Goal: Transaction & Acquisition: Purchase product/service

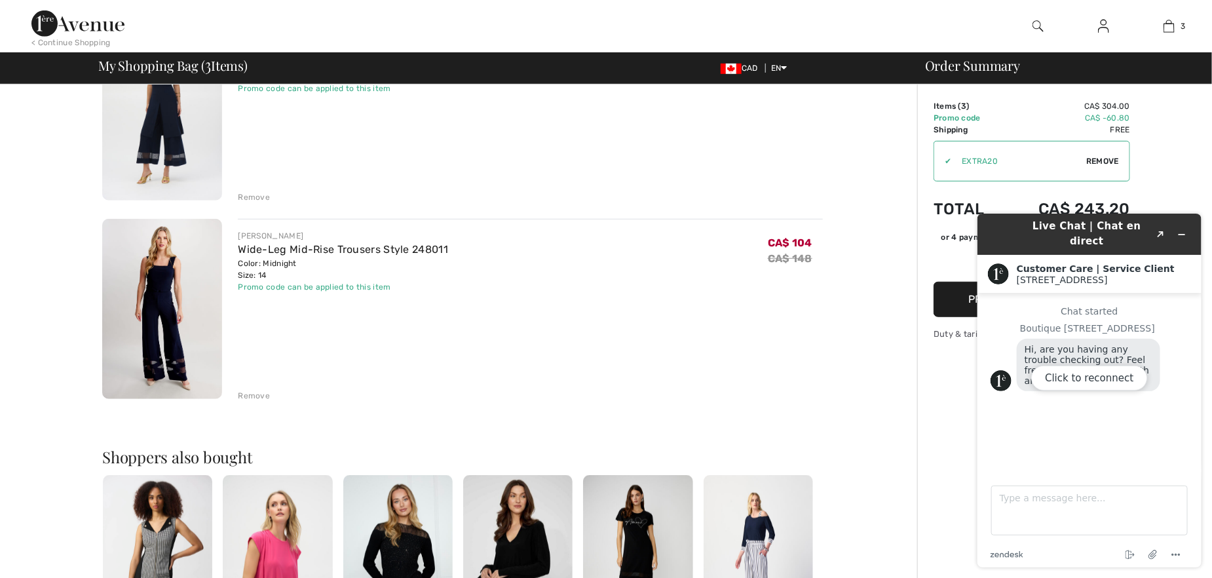
scroll to position [393, 0]
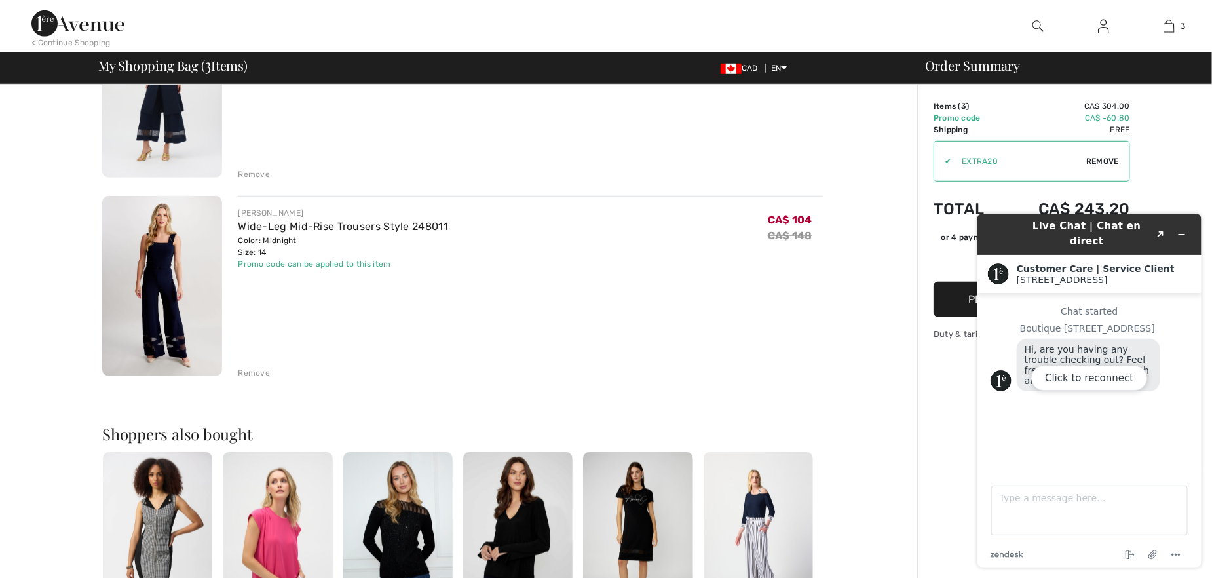
click at [873, 155] on div "You are only CA$ 0.00 away from FREE SHIPPING! Continue Shopping > Congratulati…" at bounding box center [462, 308] width 909 height 1235
click at [1180, 227] on div "Click to reconnect" at bounding box center [1089, 390] width 224 height 354
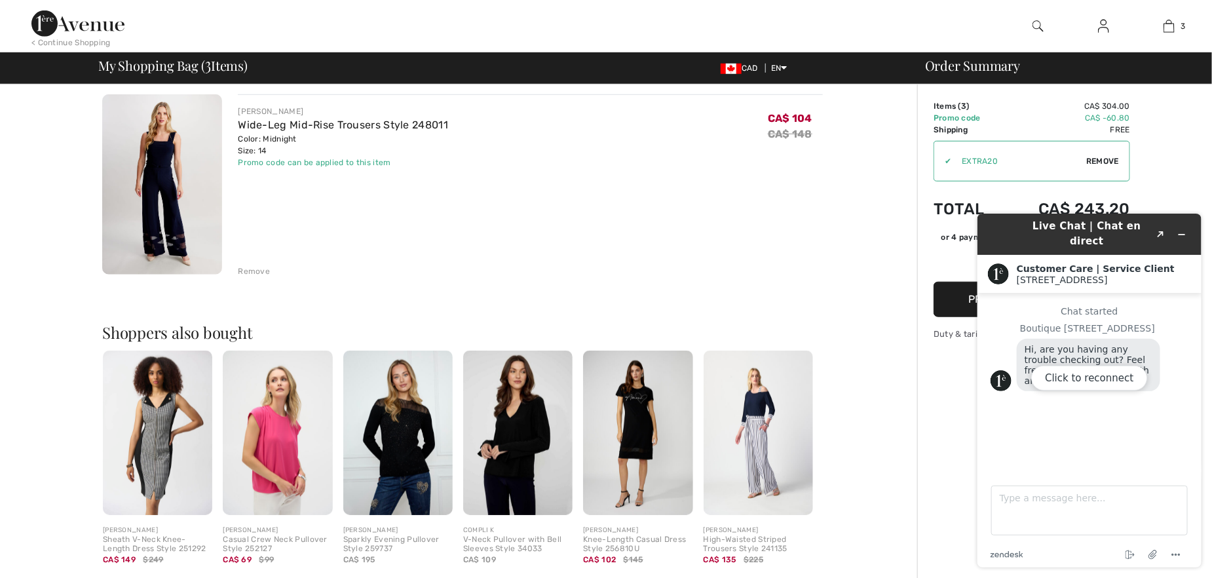
scroll to position [263, 0]
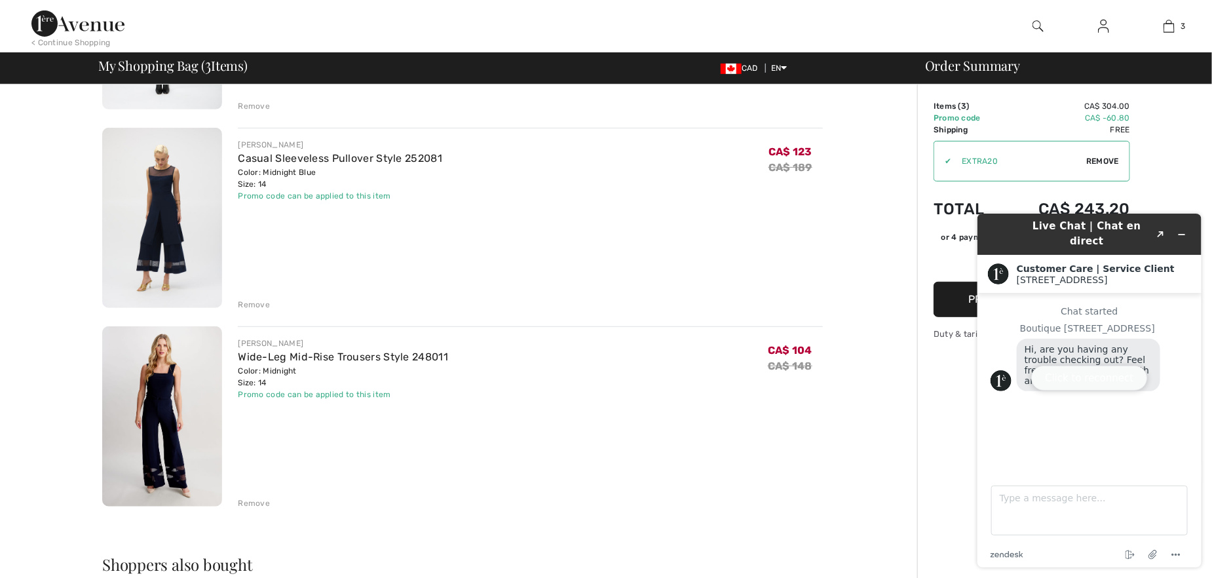
click at [1083, 378] on button "Click to reconnect" at bounding box center [1088, 377] width 116 height 25
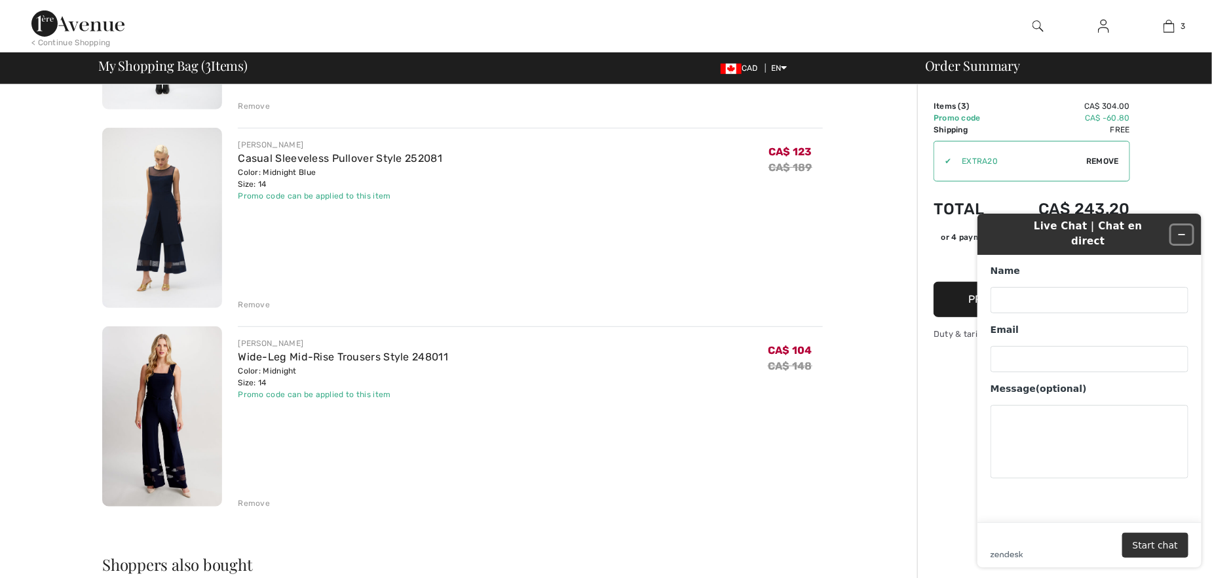
click at [1182, 229] on icon "Minimize widget" at bounding box center [1180, 233] width 9 height 9
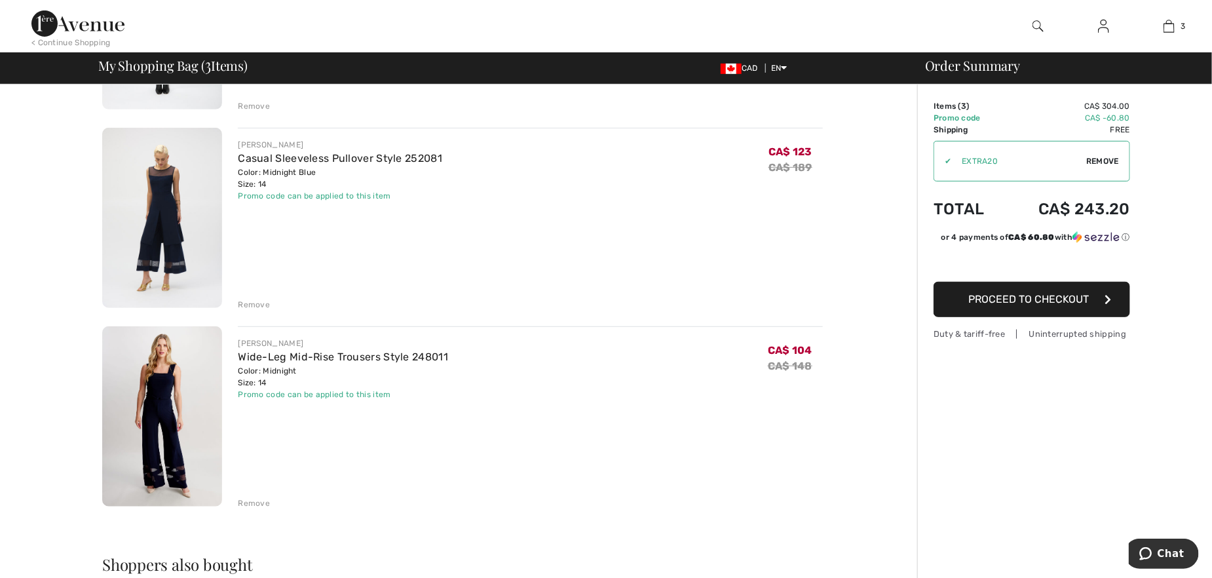
click at [759, 225] on div "JOSEPH RIBKOFF Casual Sleeveless Pullover Style 252081 Color: Midnight Blue Siz…" at bounding box center [530, 219] width 585 height 183
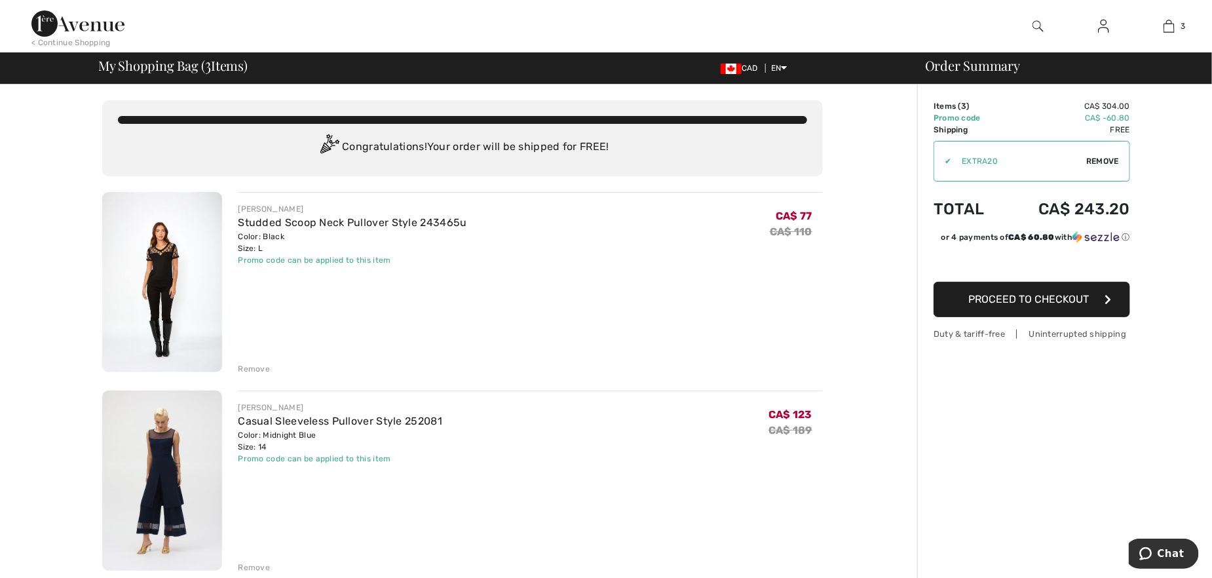
scroll to position [0, 0]
click at [1040, 295] on span "Proceed to Checkout" at bounding box center [1028, 299] width 121 height 12
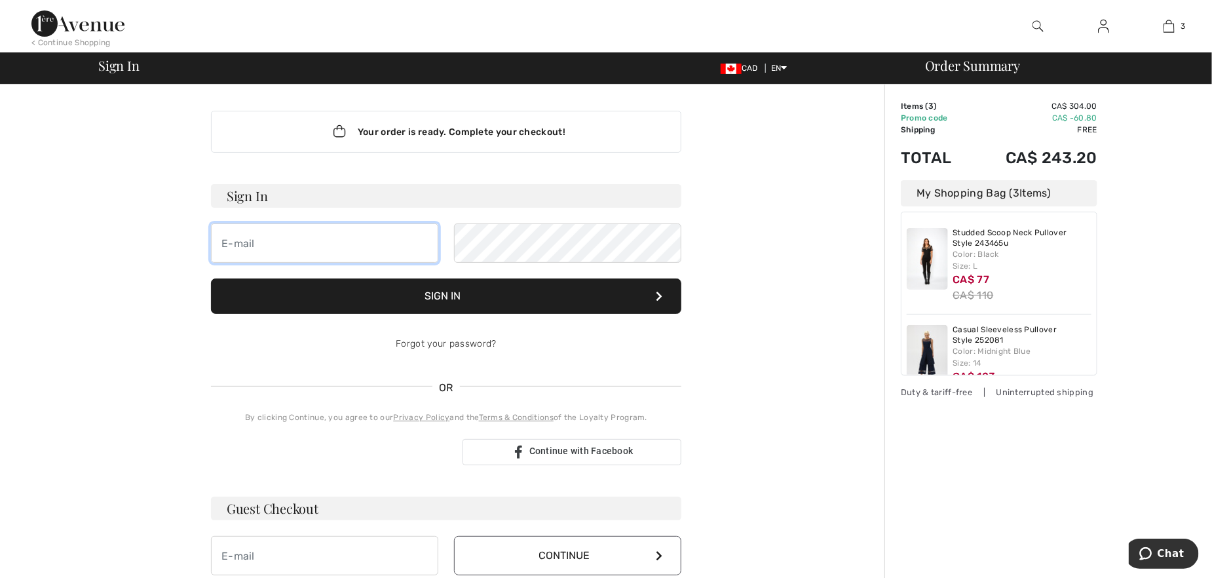
click at [268, 242] on input "email" at bounding box center [324, 242] width 227 height 39
type input "[EMAIL_ADDRESS][PERSON_NAME][DOMAIN_NAME]"
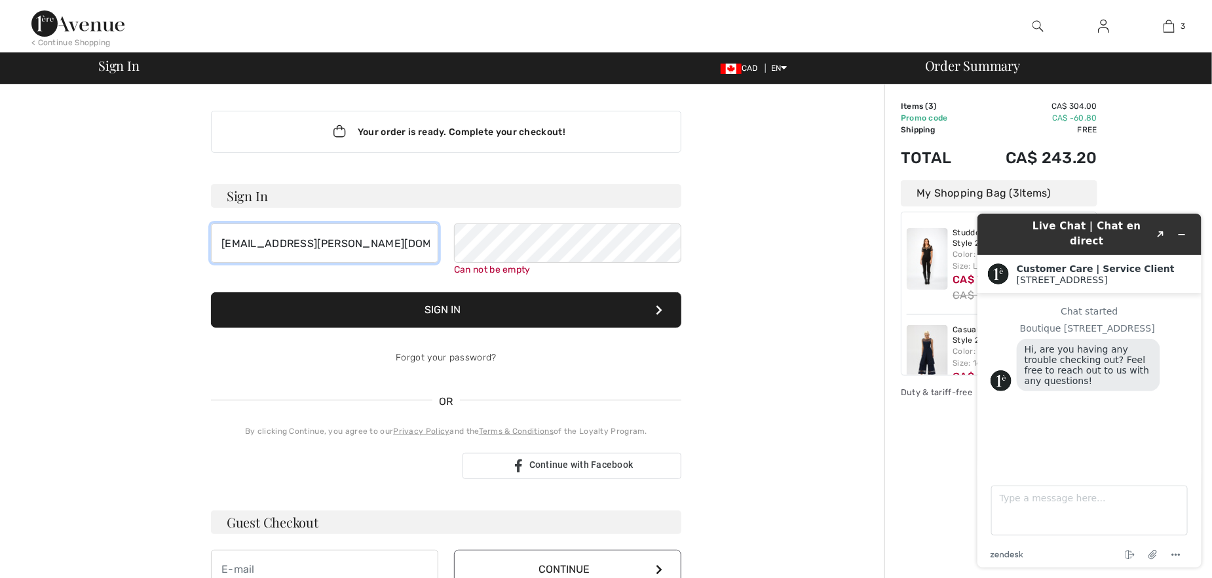
drag, startPoint x: 397, startPoint y: 238, endPoint x: 217, endPoint y: 227, distance: 179.8
click at [217, 227] on input "[EMAIL_ADDRESS][PERSON_NAME][DOMAIN_NAME]" at bounding box center [324, 242] width 227 height 39
click at [772, 269] on div "Your order is ready. Complete your checkout! Sign In Can not be empty Can not b…" at bounding box center [446, 467] width 721 height 764
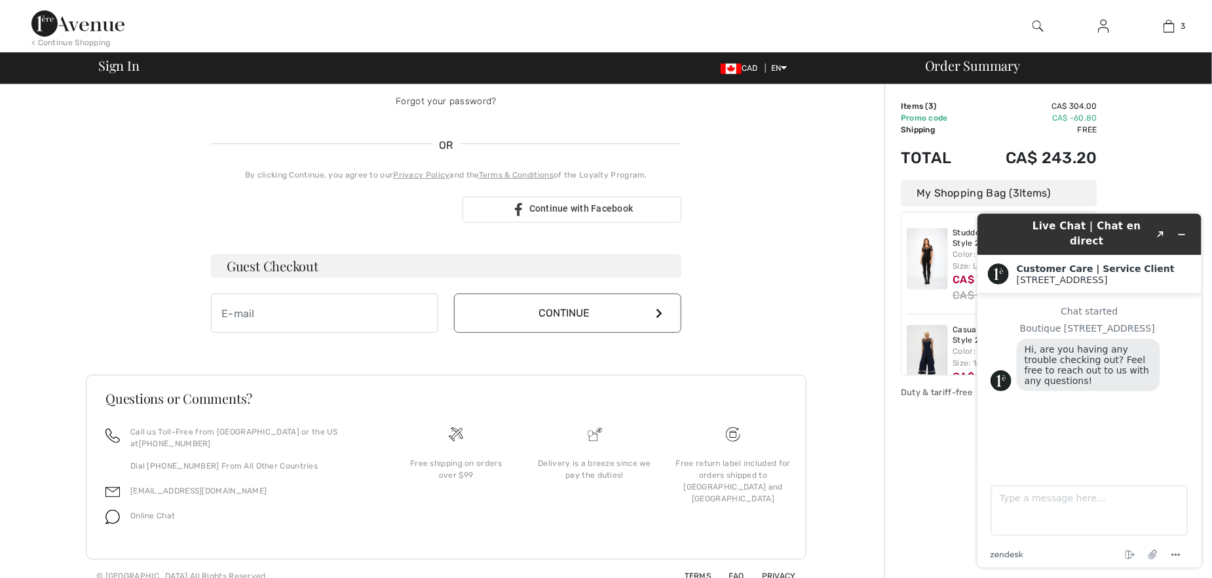
scroll to position [259, 0]
click at [314, 311] on input "email" at bounding box center [324, 310] width 227 height 39
drag, startPoint x: 313, startPoint y: 311, endPoint x: 281, endPoint y: 306, distance: 32.5
click at [281, 306] on input "email" at bounding box center [324, 310] width 227 height 39
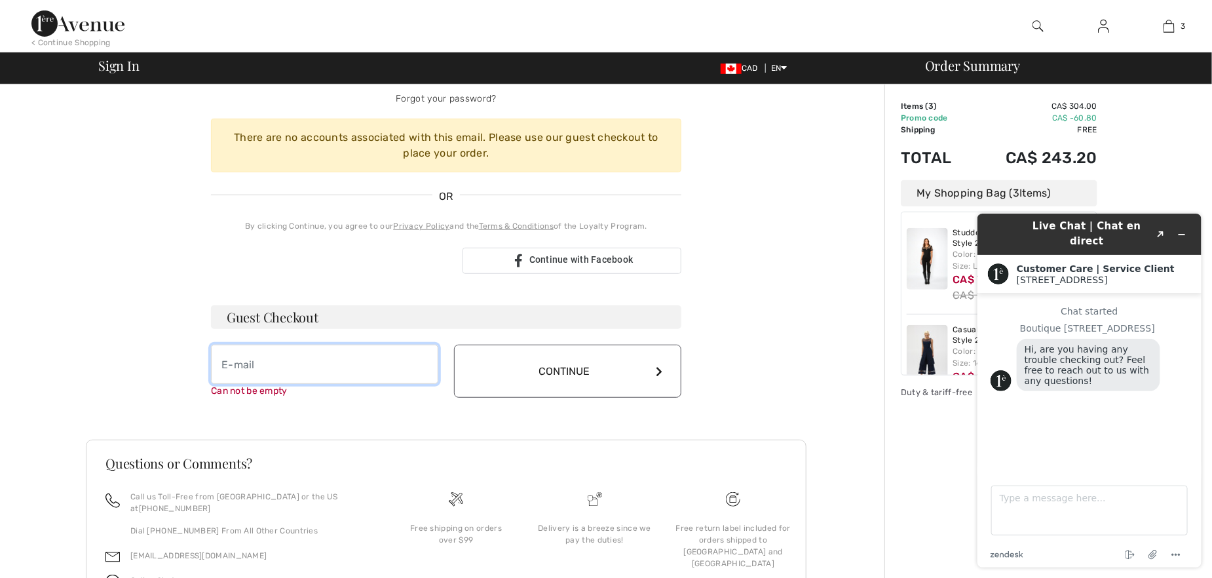
click at [263, 366] on input "email" at bounding box center [324, 364] width 227 height 39
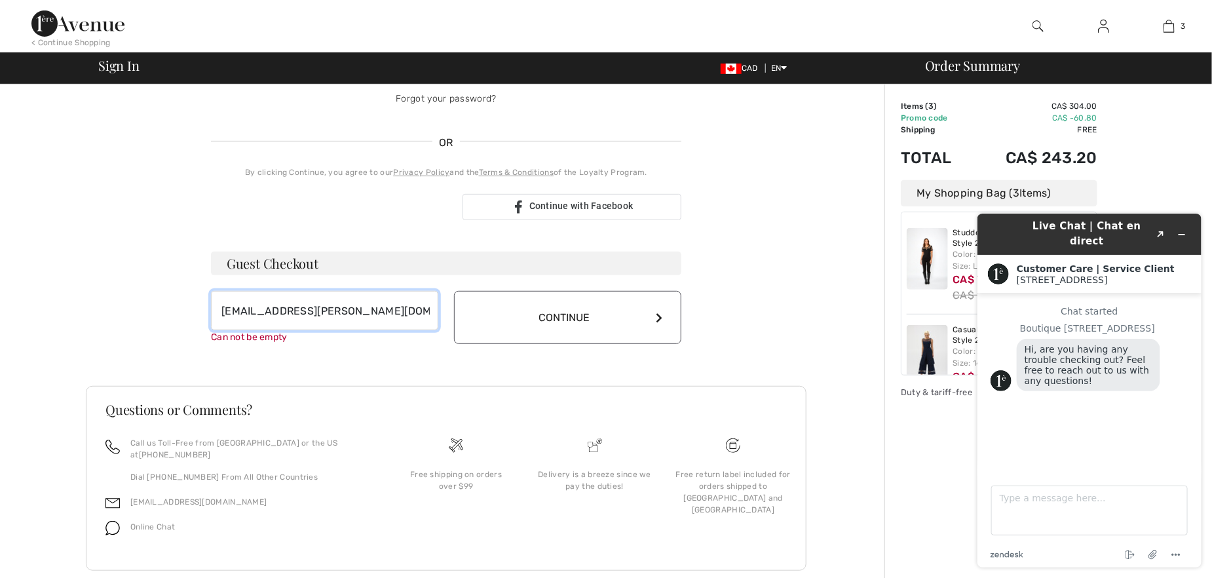
type input "[EMAIL_ADDRESS][PERSON_NAME][DOMAIN_NAME]"
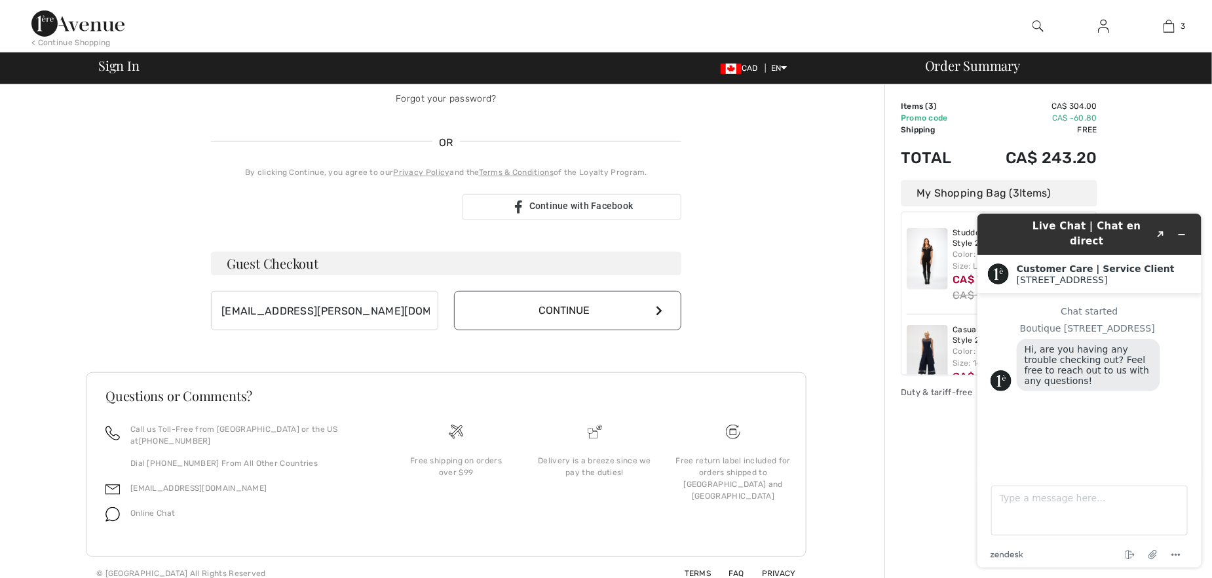
click at [582, 318] on button "Continue" at bounding box center [567, 310] width 227 height 39
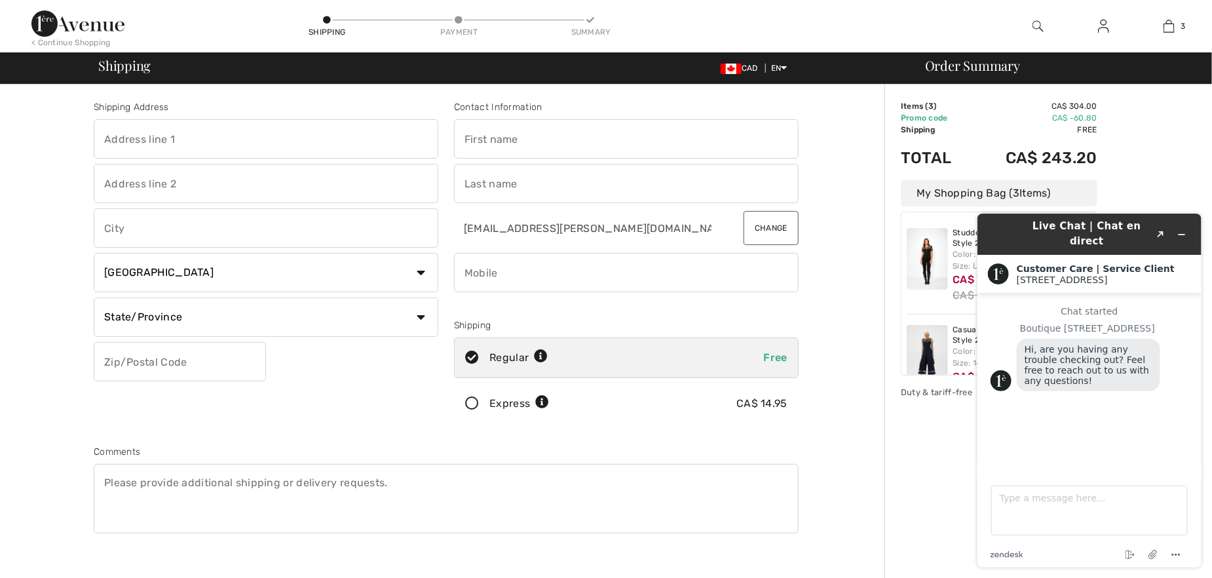
click at [521, 139] on input "text" at bounding box center [626, 138] width 345 height 39
type input "Goretta"
click at [541, 177] on input "text" at bounding box center [626, 183] width 345 height 39
type input "Schneider"
click at [159, 138] on input "text" at bounding box center [266, 138] width 345 height 39
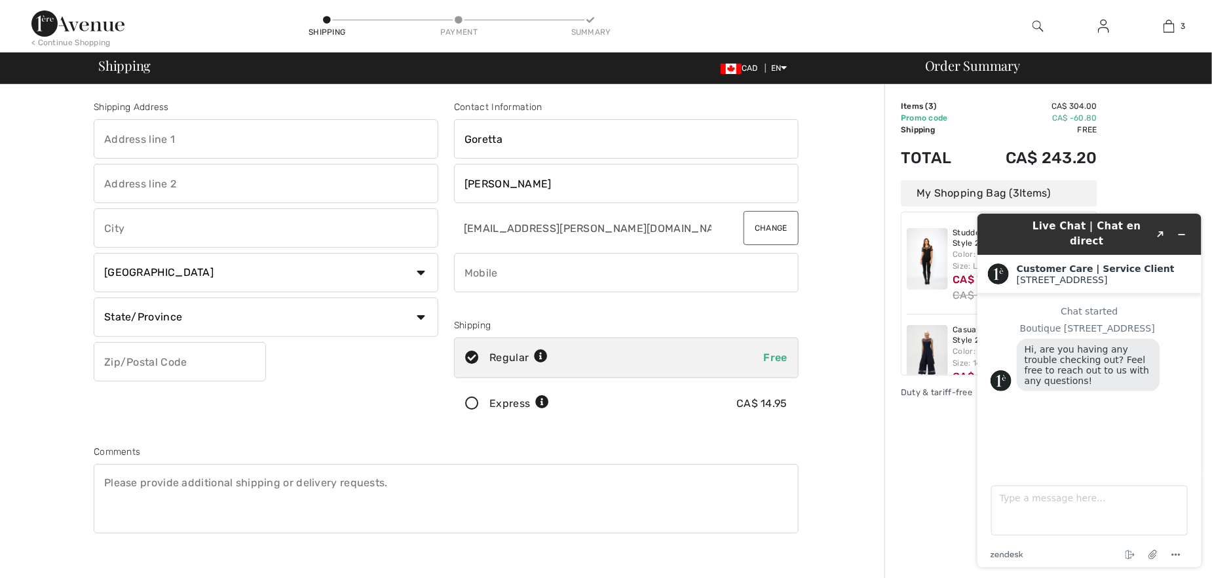
type input "2152 Deerwood Drive"
click at [121, 225] on input "text" at bounding box center [266, 227] width 345 height 39
type input "Burlington"
click at [420, 318] on select "State/Province Alberta British Columbia Manitoba New Brunswick Newfoundland and…" at bounding box center [266, 316] width 345 height 39
select select "ON"
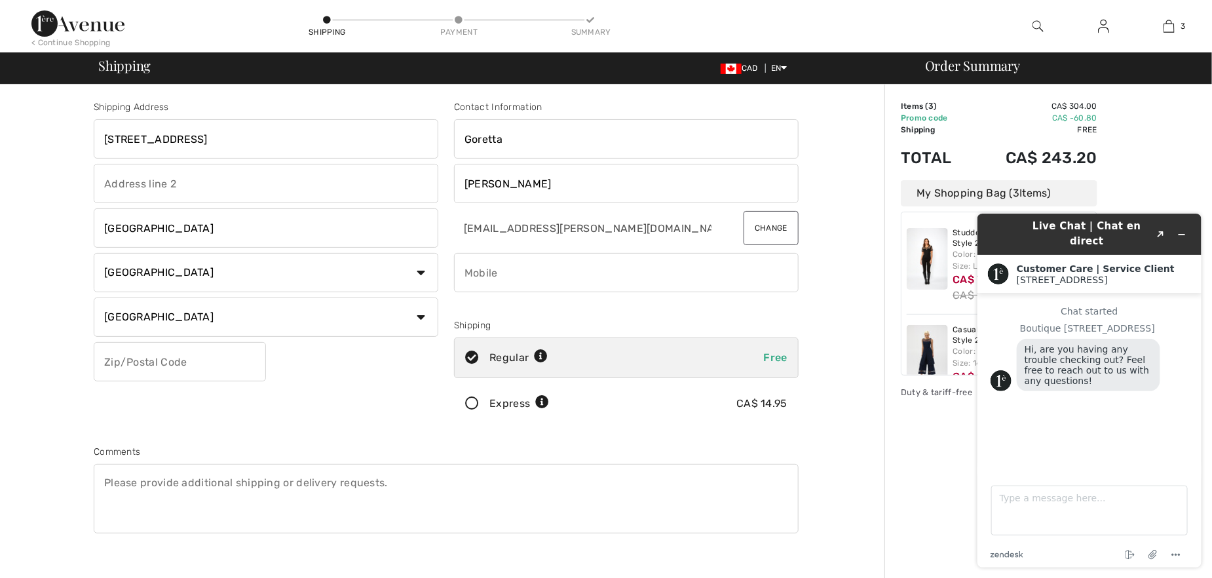
click at [94, 297] on select "State/Province Alberta British Columbia Manitoba New Brunswick Newfoundland and…" at bounding box center [266, 316] width 345 height 39
click at [135, 361] on input "text" at bounding box center [180, 361] width 172 height 39
type input "L7M2Y4"
click at [1180, 229] on icon "Minimize widget" at bounding box center [1180, 233] width 9 height 9
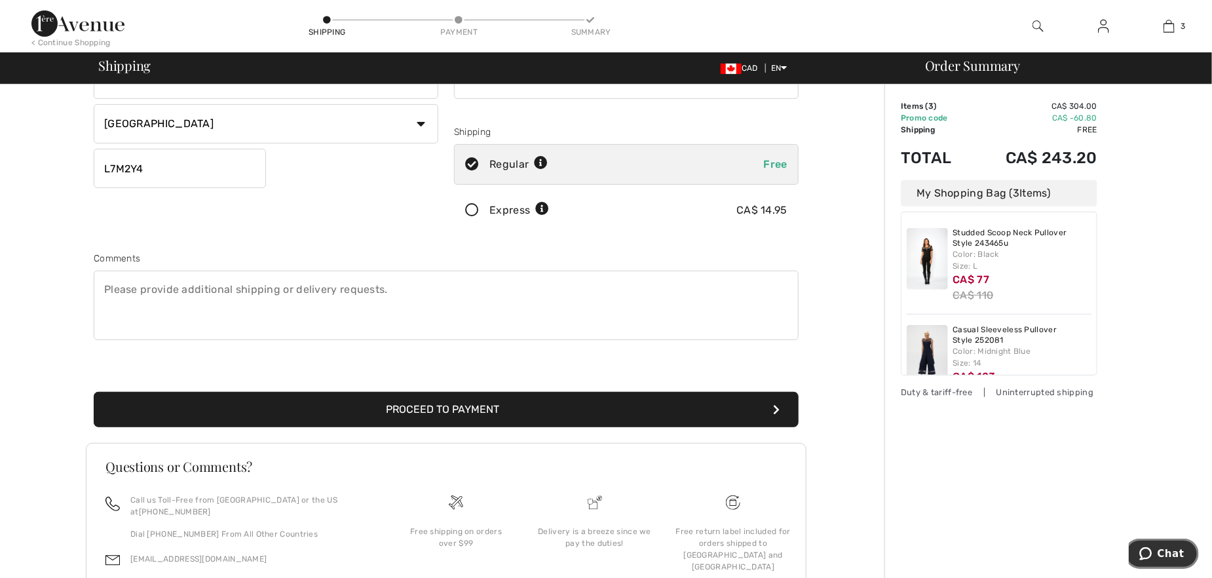
scroll to position [197, 0]
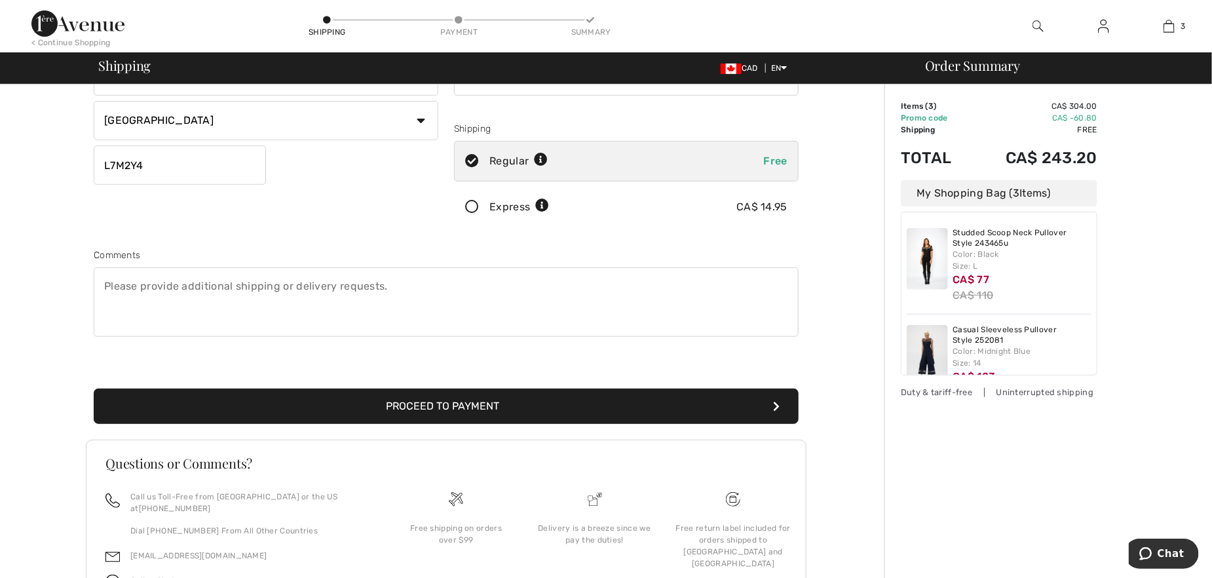
click at [174, 286] on textarea at bounding box center [446, 301] width 705 height 69
click at [104, 284] on textarea "Promocode from my last purchase is: GC005092215" at bounding box center [446, 301] width 705 height 69
click at [521, 284] on textarea "Please apply to this order - Promocode from my last purchase is: GC005092215" at bounding box center [446, 301] width 705 height 69
click at [631, 299] on textarea "Please apply to this order - Promocode from my last purchase is: GC005092215 Th…" at bounding box center [446, 301] width 705 height 69
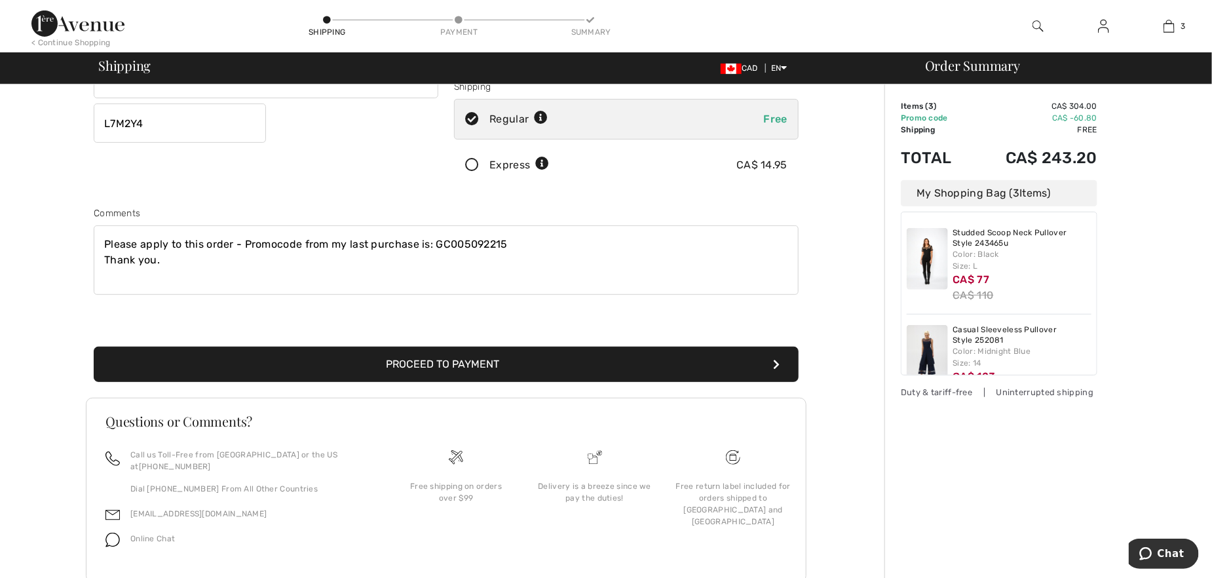
scroll to position [262, 0]
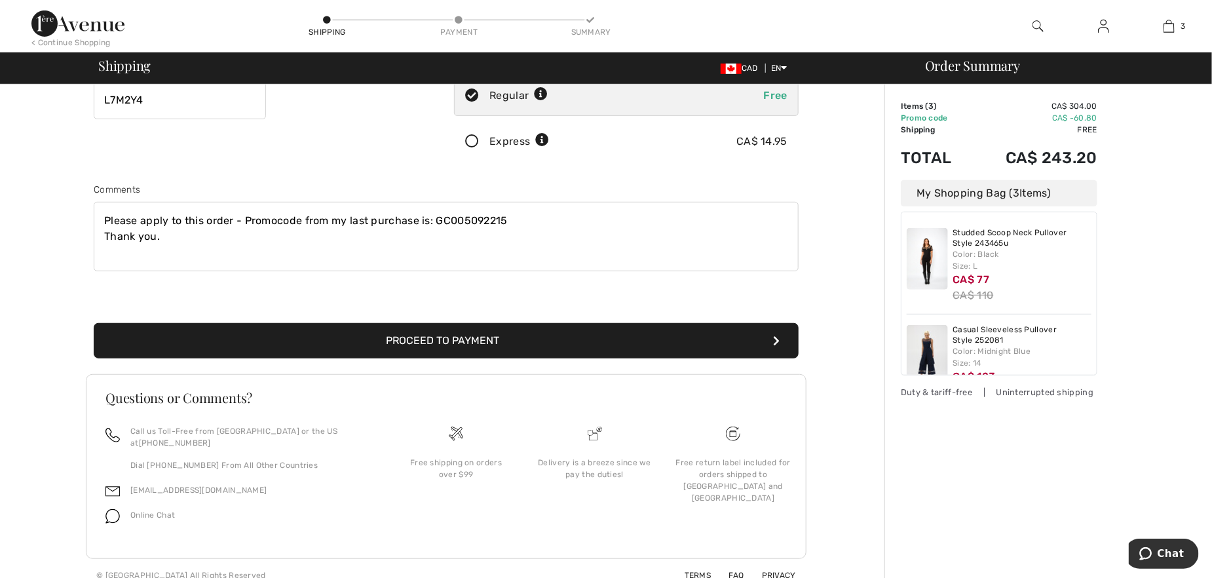
type textarea "Please apply to this order - Promocode from my last purchase is: GC005092215 Th…"
click at [505, 333] on button "Proceed to Payment" at bounding box center [446, 340] width 705 height 35
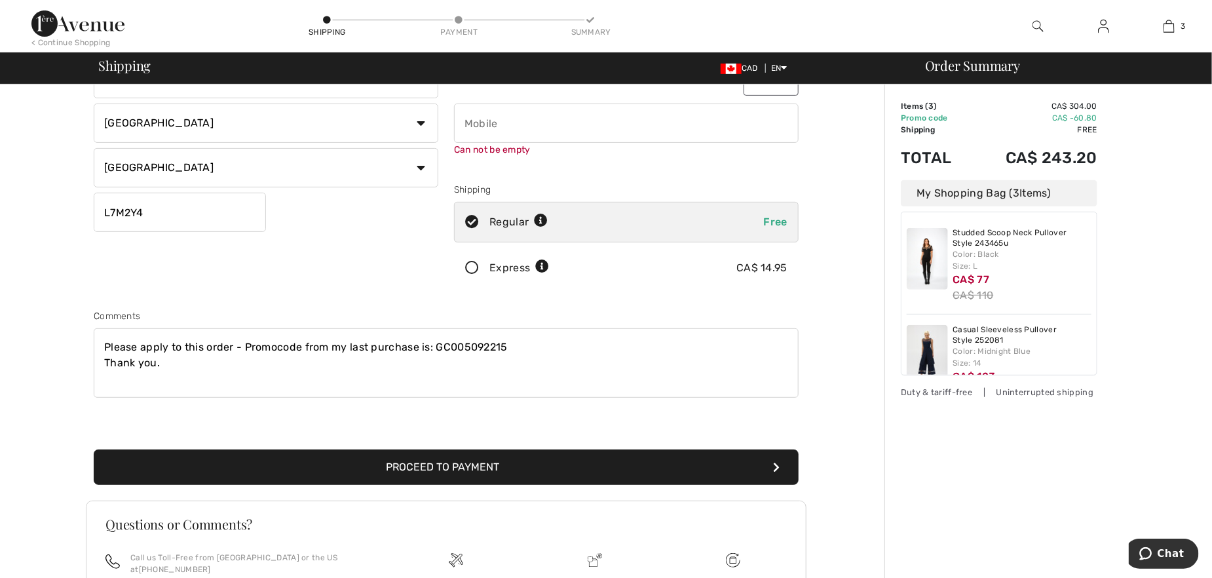
scroll to position [148, 0]
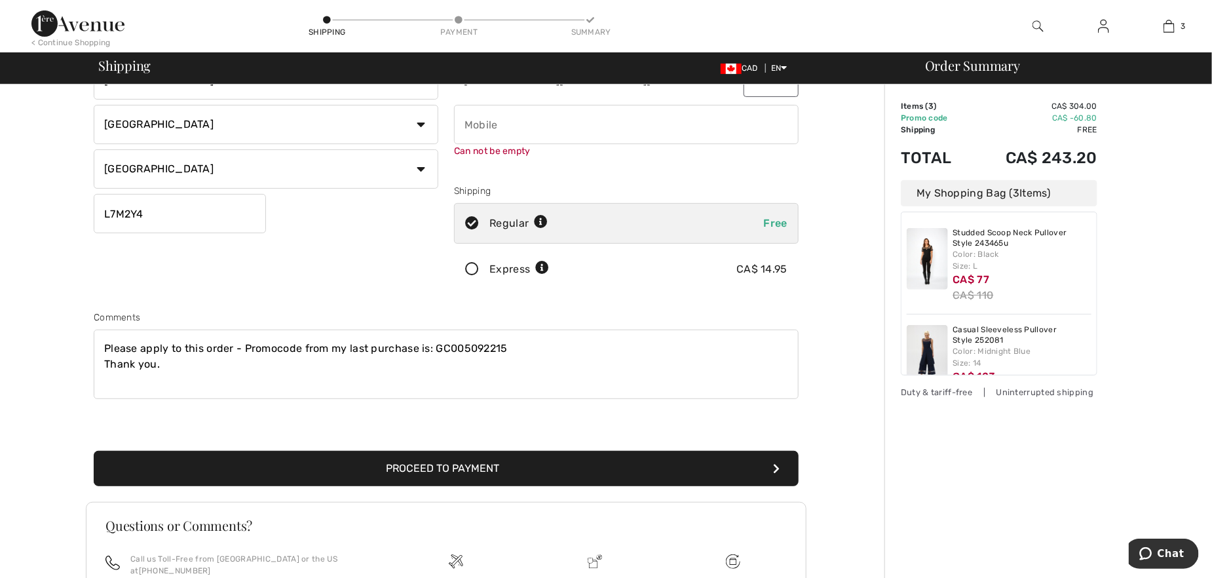
click at [521, 134] on input "phone" at bounding box center [626, 124] width 345 height 39
type input "9054675552"
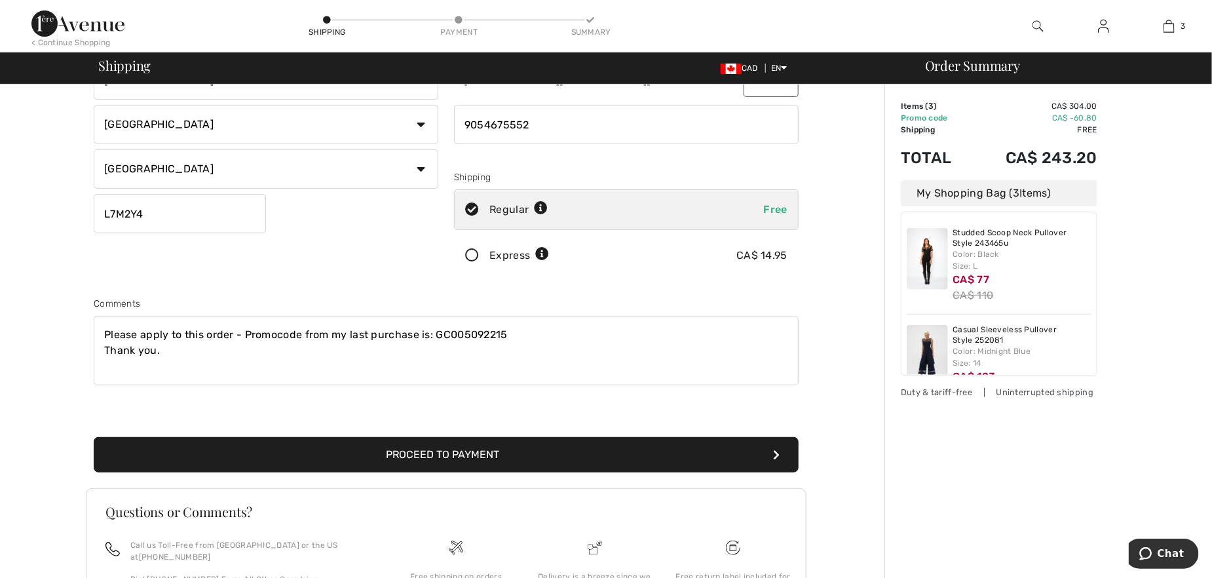
click at [457, 470] on button "Proceed to Payment" at bounding box center [446, 454] width 705 height 35
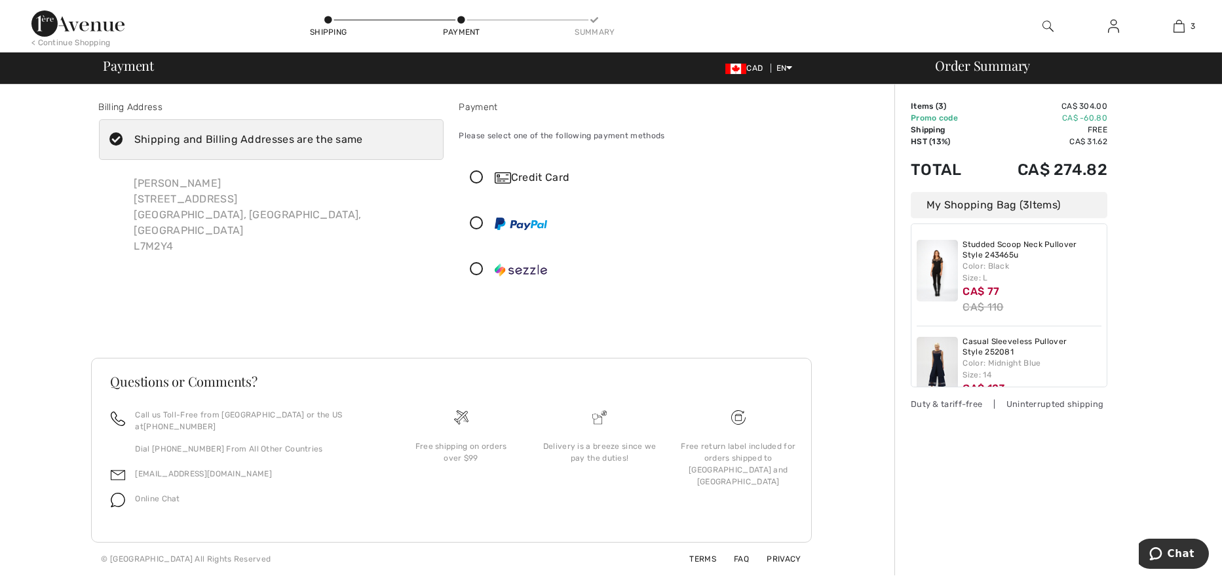
click at [480, 179] on icon at bounding box center [477, 178] width 35 height 14
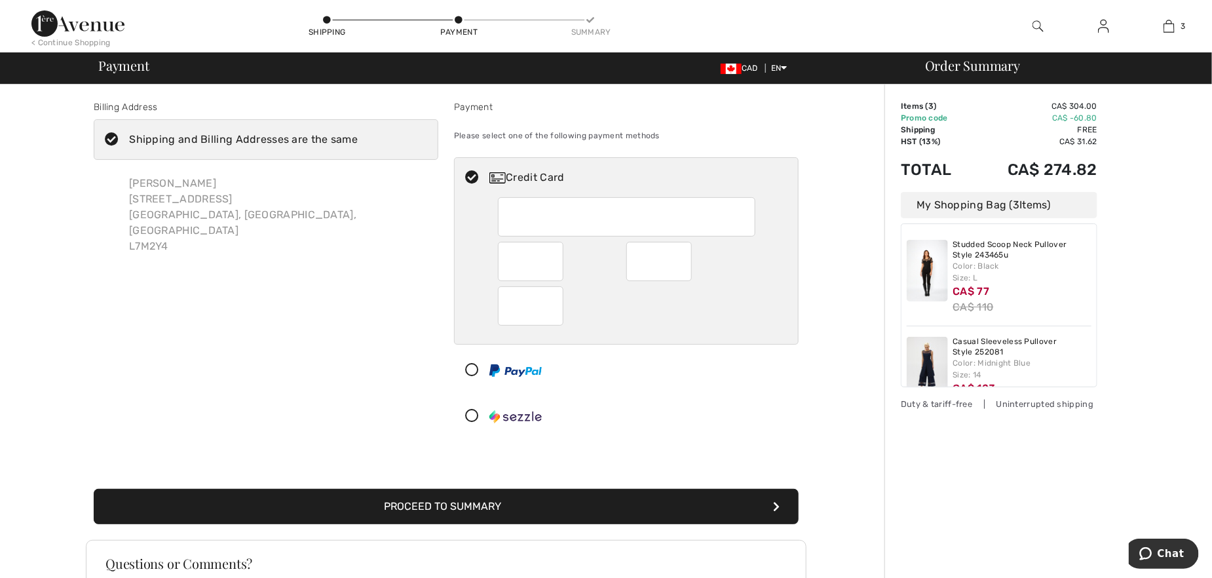
click at [344, 337] on div "Billing Address Shipping and Billing Addresses are the same Goretta Schneider 2…" at bounding box center [266, 270] width 360 height 341
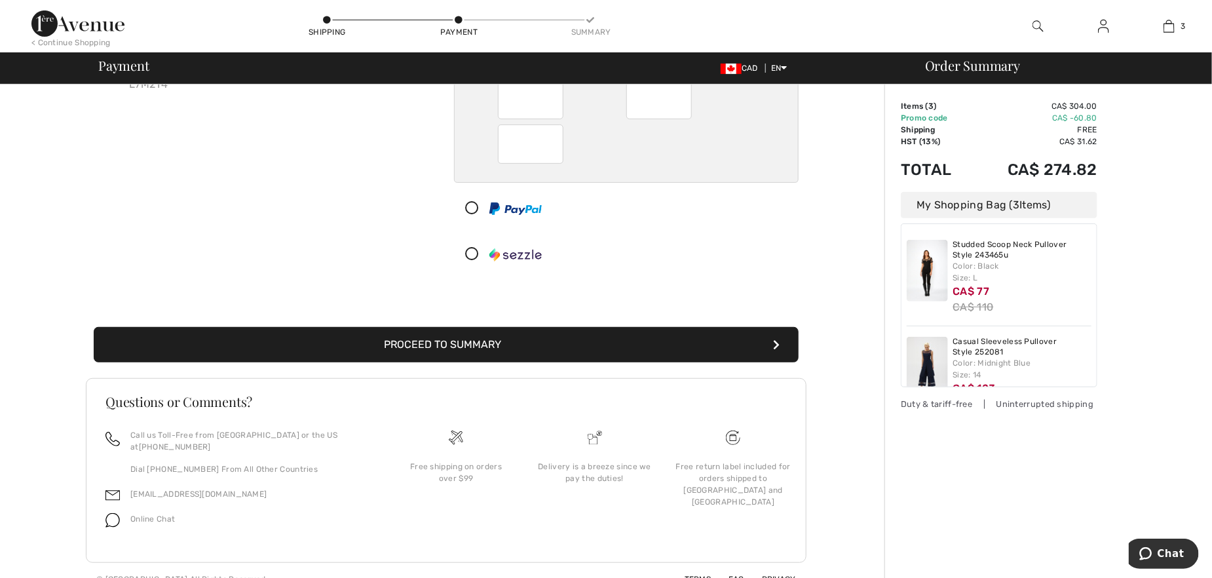
scroll to position [167, 0]
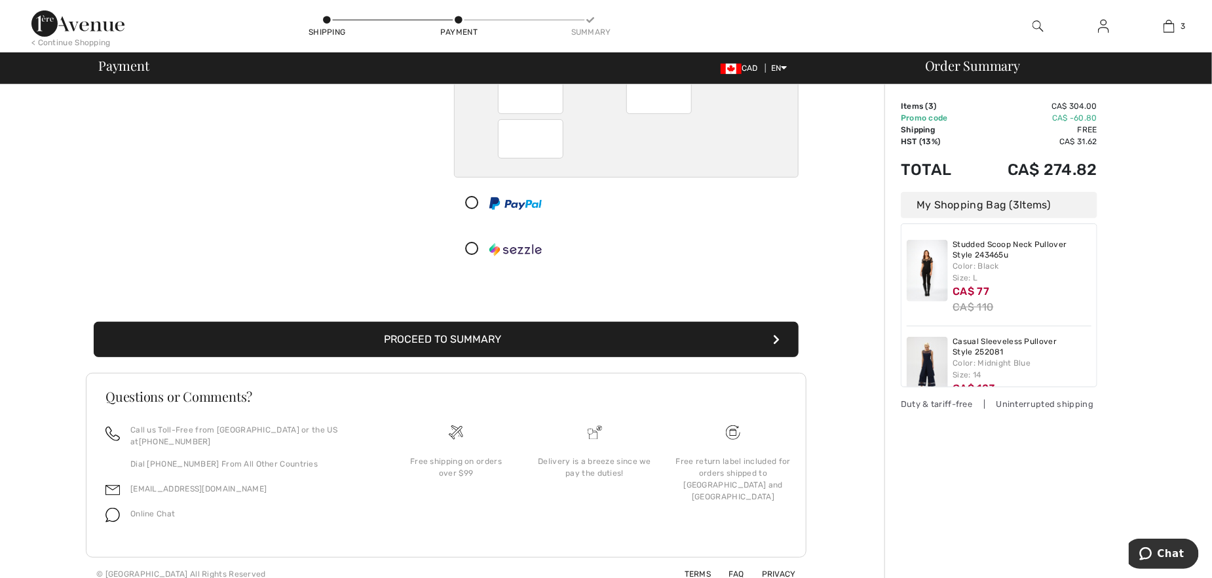
click at [460, 337] on button "Proceed to Summary" at bounding box center [446, 339] width 705 height 35
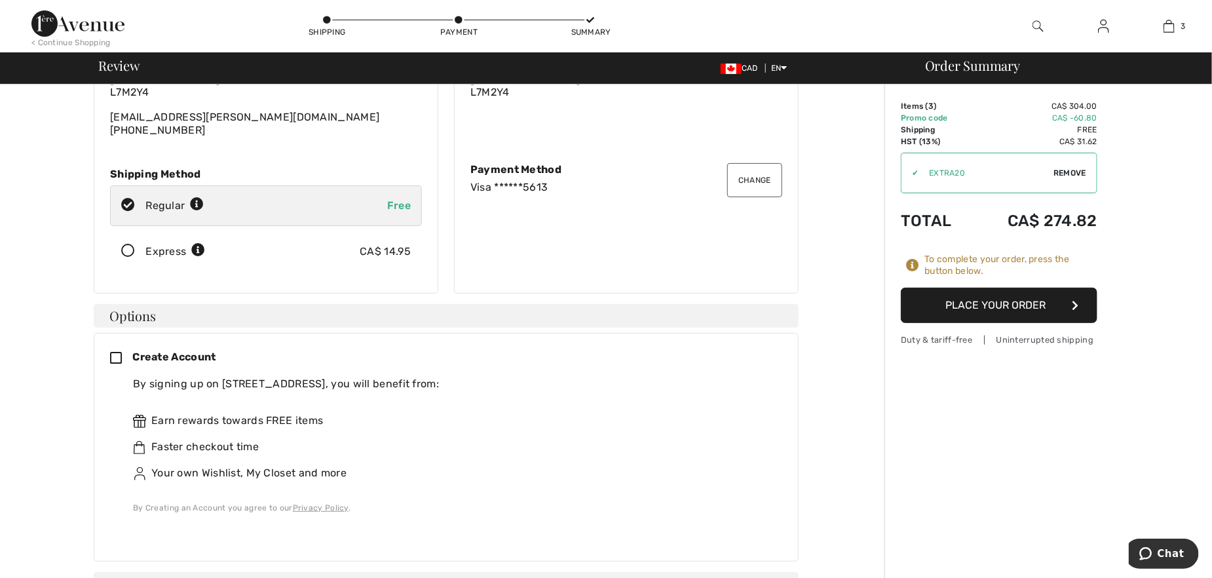
scroll to position [131, 0]
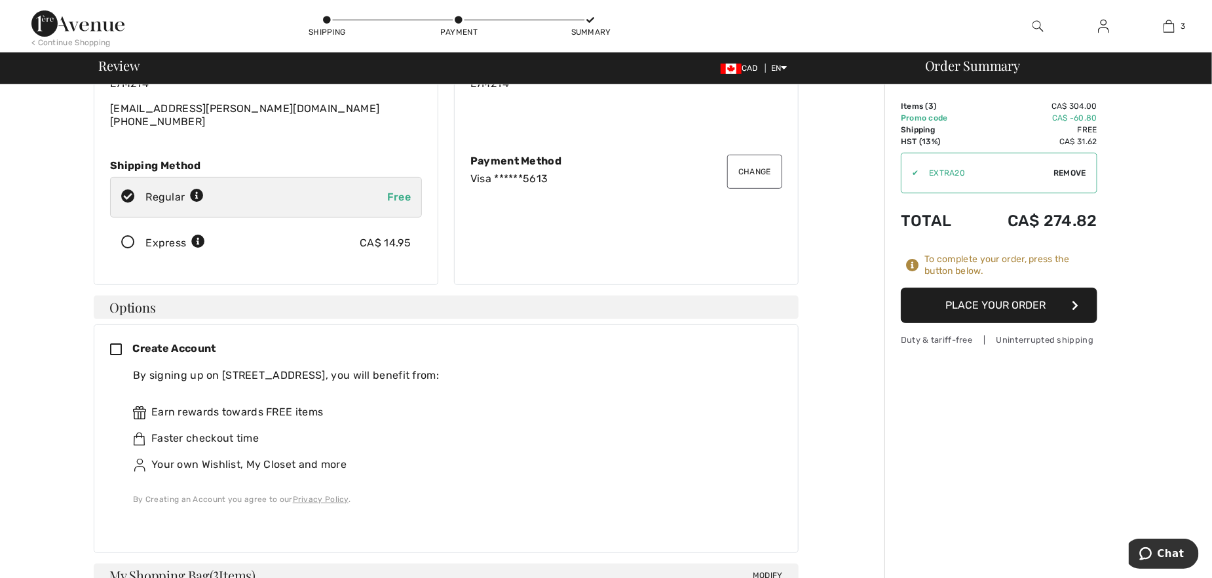
click at [115, 343] on icon at bounding box center [121, 350] width 22 height 14
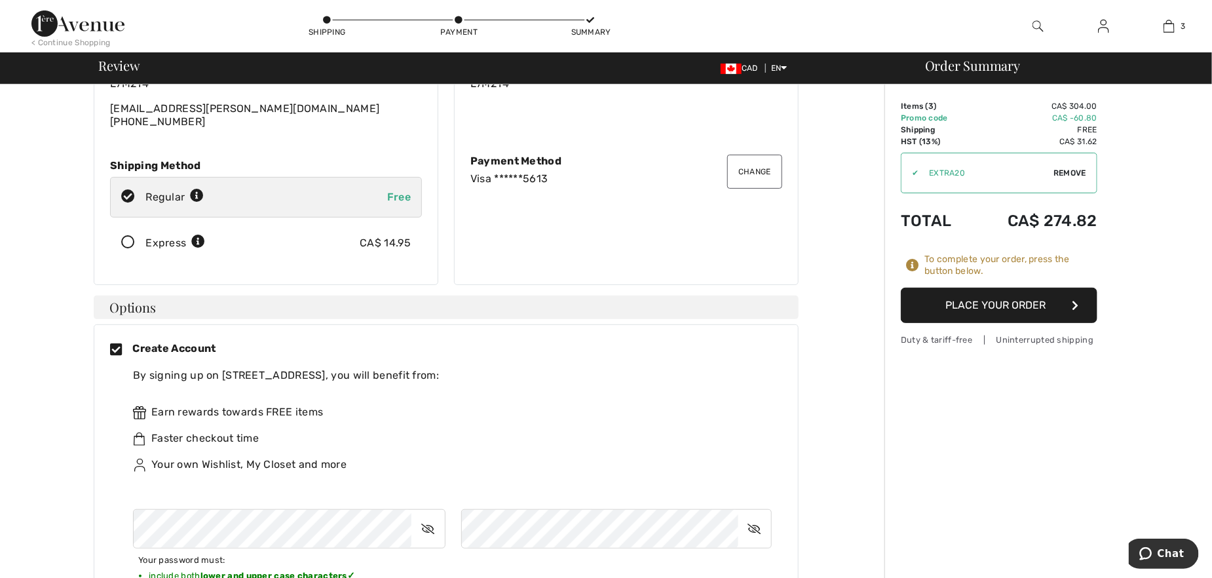
click at [426, 514] on icon at bounding box center [427, 529] width 33 height 30
click at [426, 514] on icon at bounding box center [428, 529] width 31 height 30
click at [753, 515] on icon at bounding box center [754, 529] width 33 height 30
click at [753, 515] on icon at bounding box center [755, 529] width 31 height 30
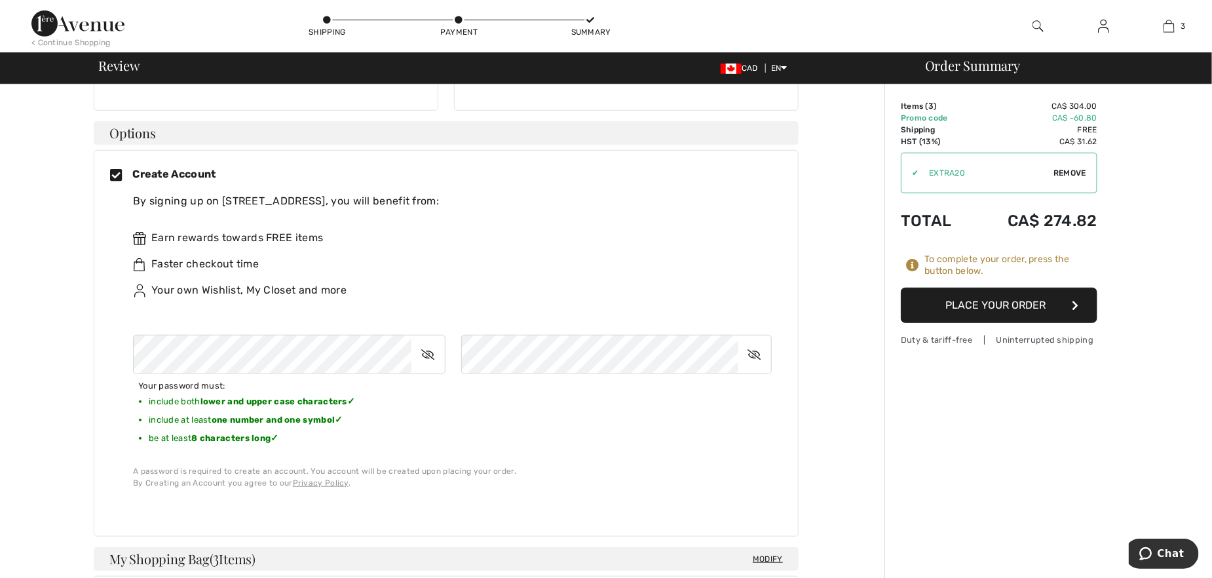
scroll to position [328, 0]
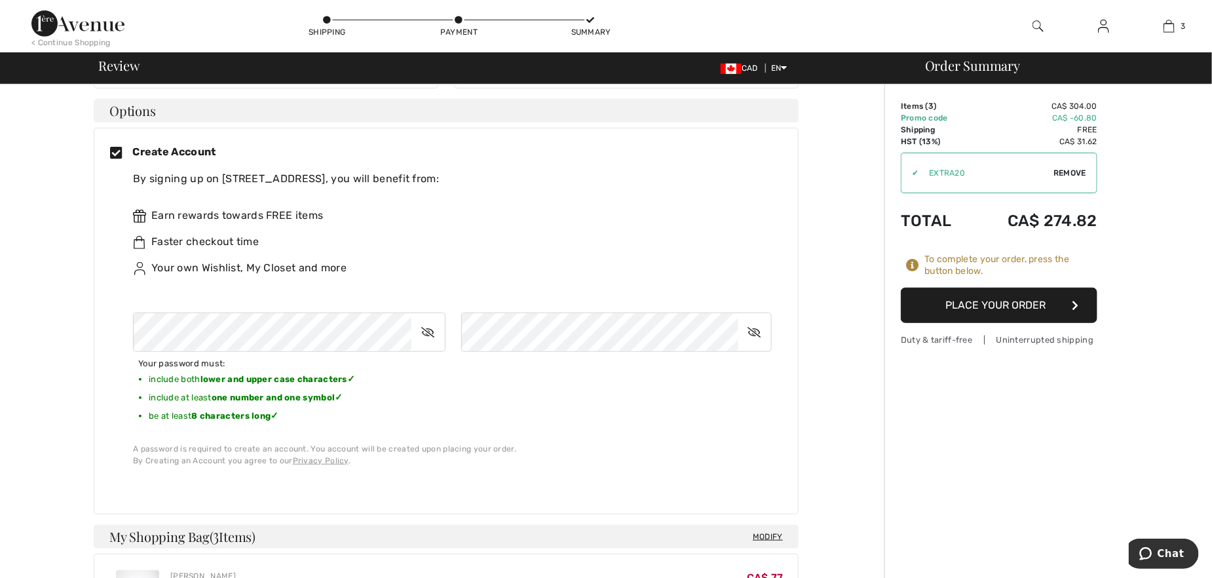
click at [631, 375] on div "Your password must: include both lower and upper case characters ✓ include at l…" at bounding box center [452, 383] width 639 height 142
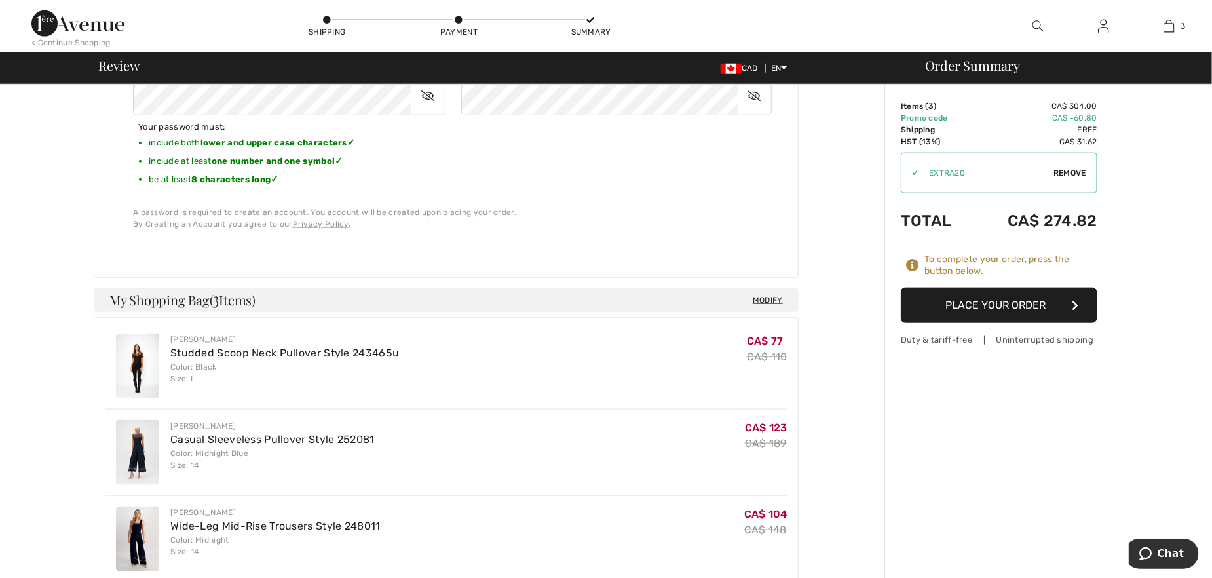
scroll to position [544, 0]
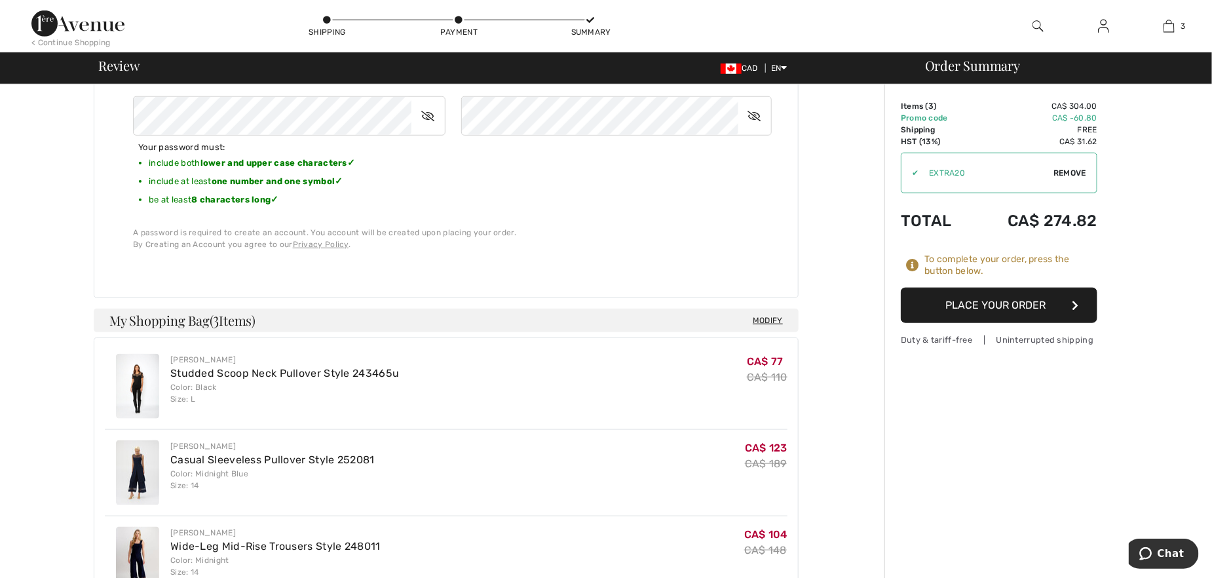
click at [839, 352] on div "To complete your order, scroll below. Shipping Modify Modify Shipping Address G…" at bounding box center [446, 268] width 876 height 1454
click at [987, 301] on button "Place Your Order" at bounding box center [999, 305] width 197 height 35
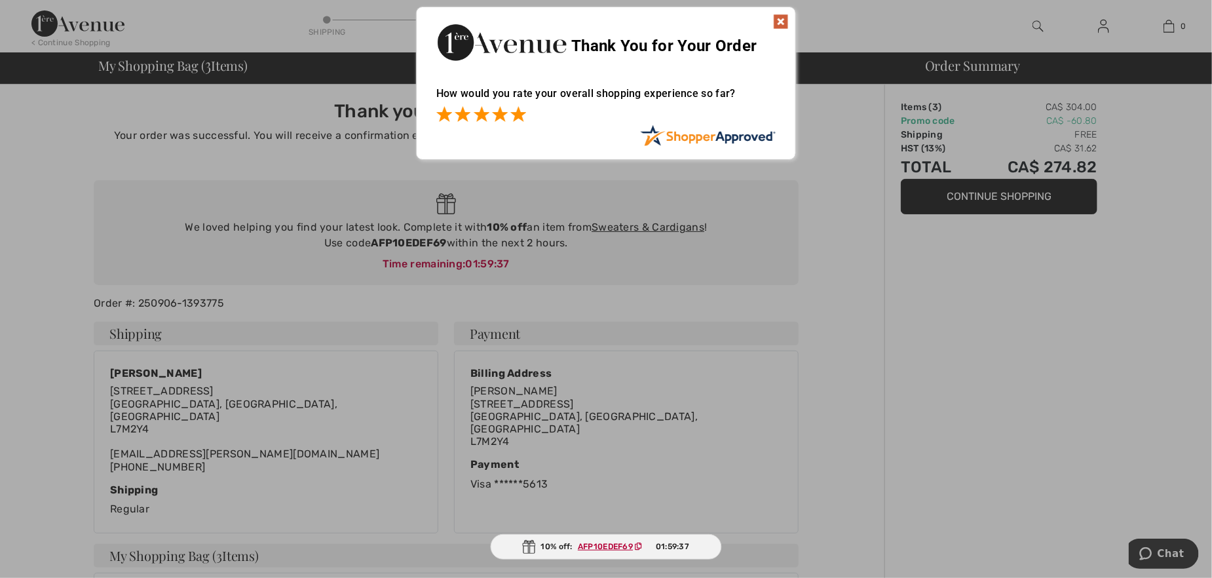
click at [517, 117] on span at bounding box center [518, 114] width 16 height 16
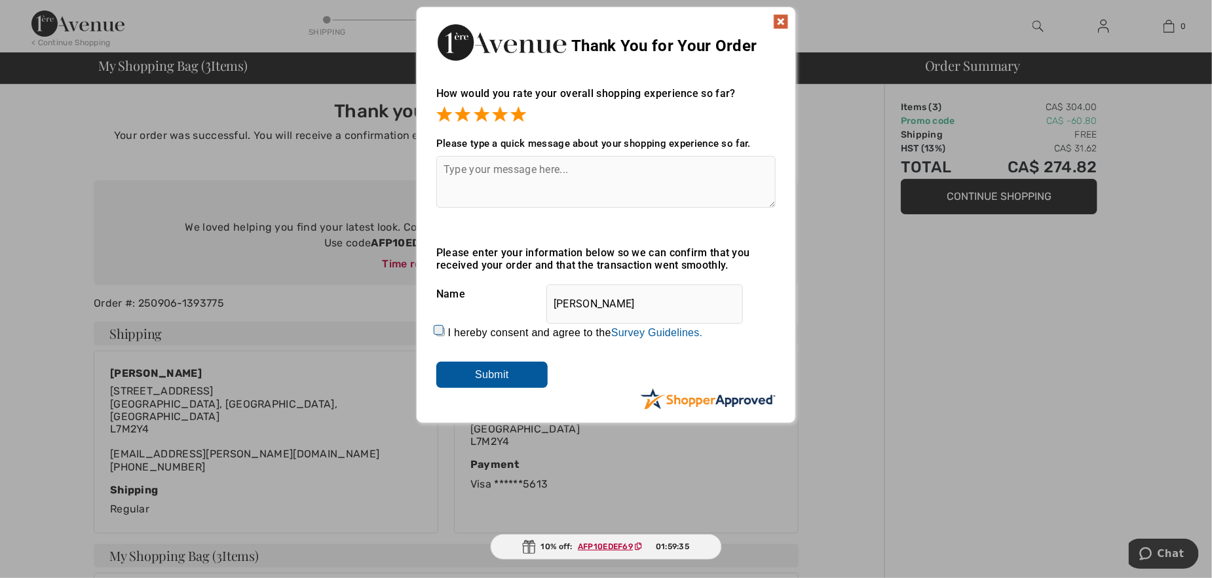
click at [485, 162] on textarea at bounding box center [605, 182] width 339 height 52
type textarea "Easy to use website, love it."
click at [439, 333] on input "I hereby consent and agree to the By submitting a review, you grant permission …" at bounding box center [440, 332] width 9 height 9
checkbox input "true"
click at [485, 375] on input "Submit" at bounding box center [491, 375] width 111 height 26
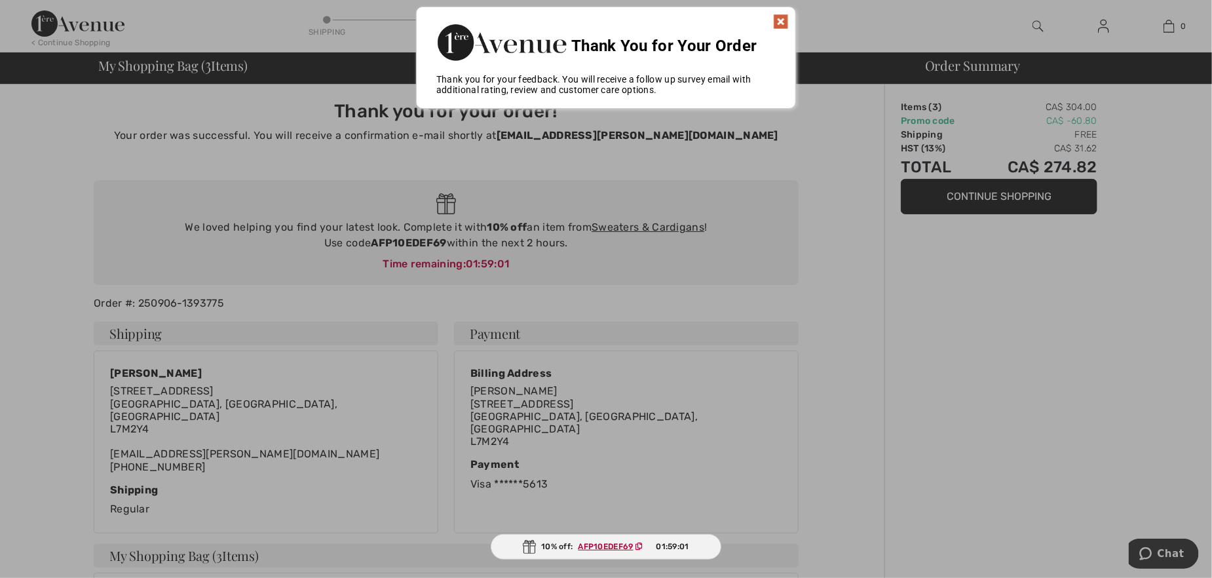
click at [783, 20] on img at bounding box center [781, 22] width 16 height 16
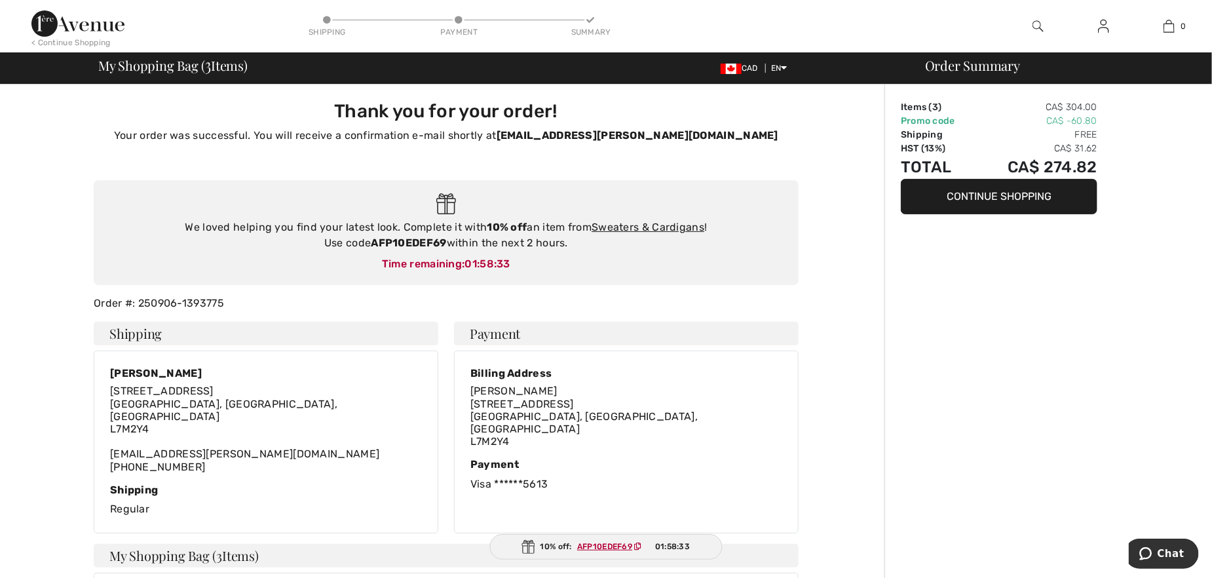
click at [1104, 28] on img at bounding box center [1103, 26] width 11 height 16
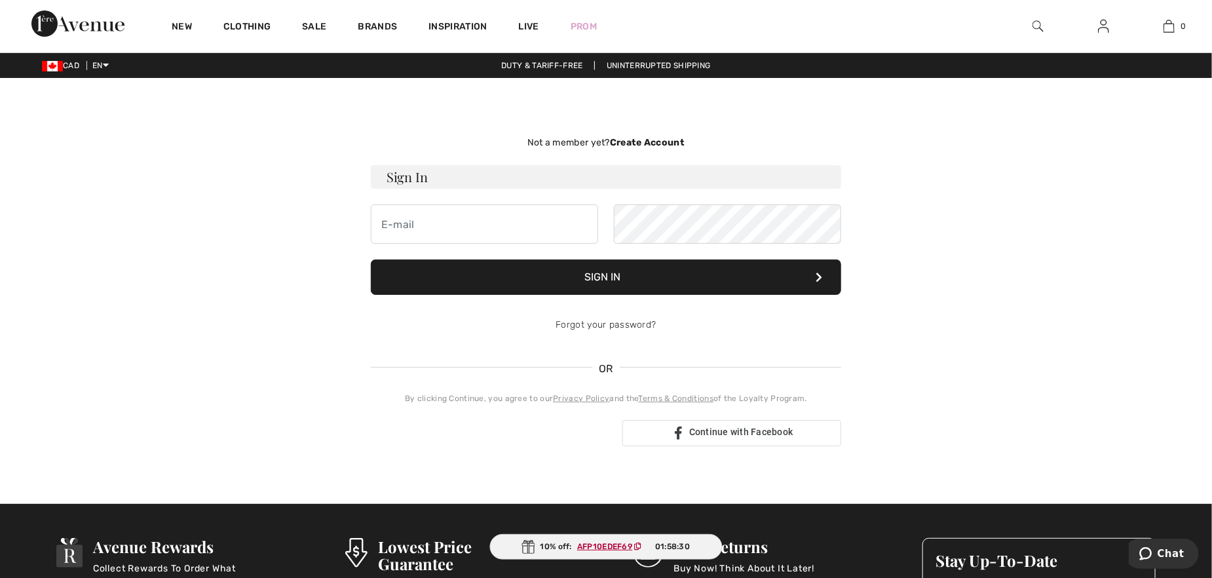
click at [1085, 212] on main "10% off: AFP10EDEF69 01:58:30 Not a member yet? Create Account Sign In Sign In …" at bounding box center [606, 290] width 1212 height 363
click at [128, 406] on main "10% off: AFP10EDEF69 01:58:28 Not a member yet? Create Account Sign In Sign In …" at bounding box center [606, 290] width 1212 height 363
click at [582, 27] on link "Prom" at bounding box center [584, 27] width 26 height 14
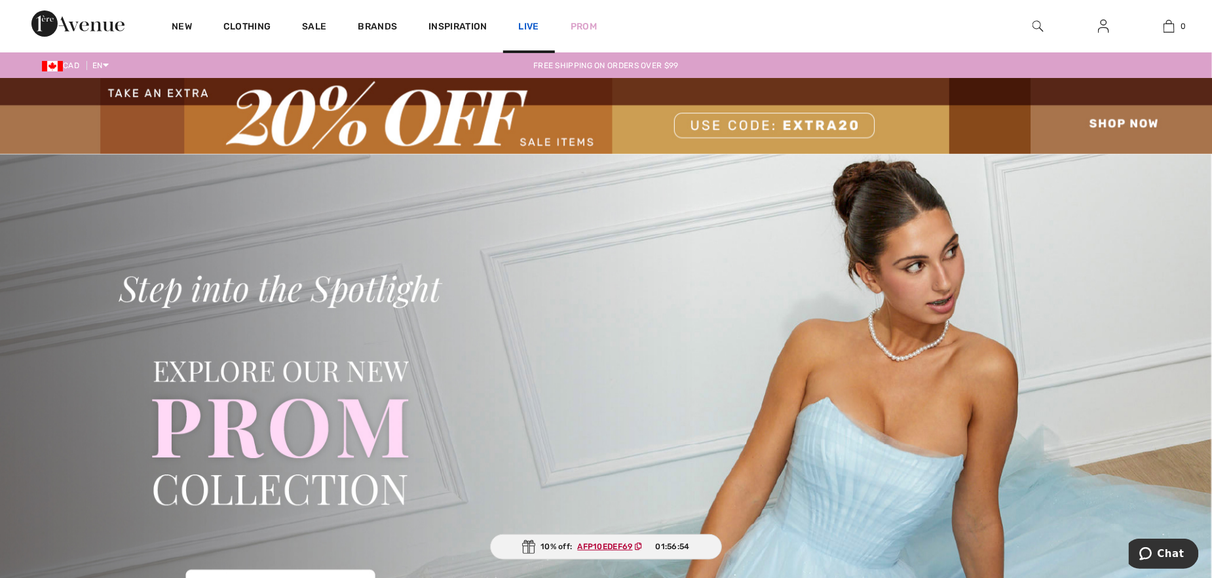
click at [525, 23] on link "Live" at bounding box center [529, 27] width 20 height 14
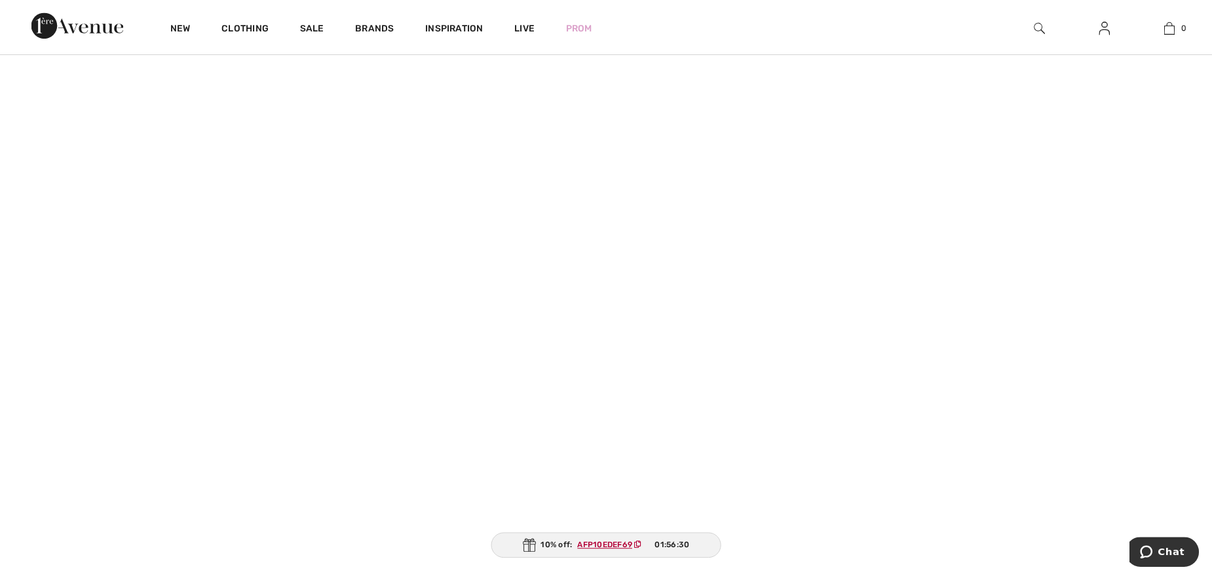
scroll to position [197, 0]
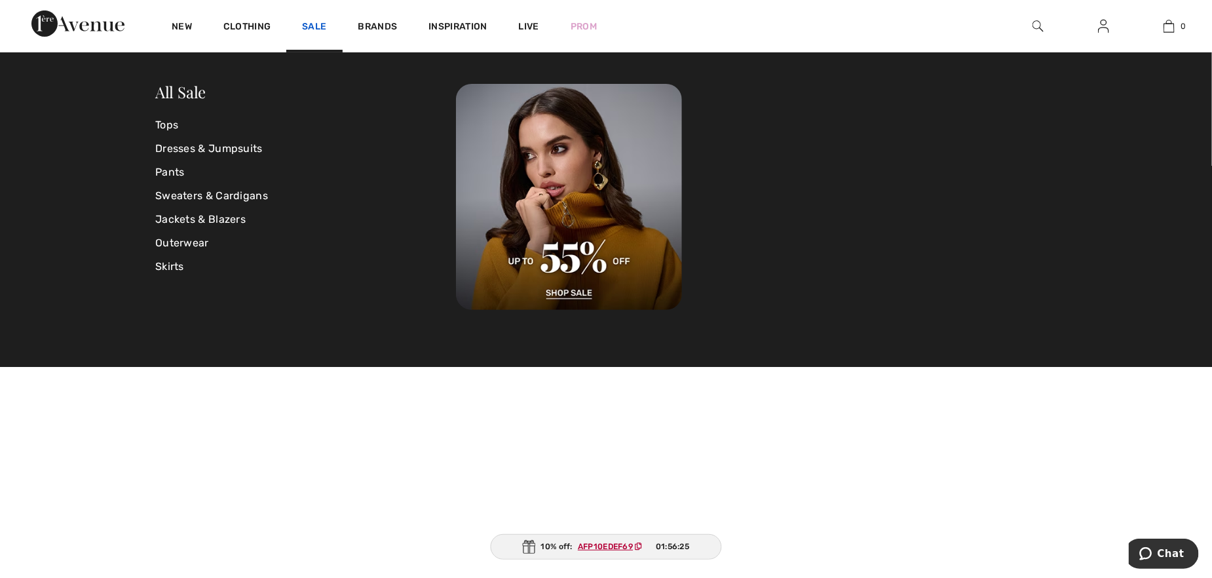
click at [313, 29] on link "Sale" at bounding box center [314, 28] width 24 height 14
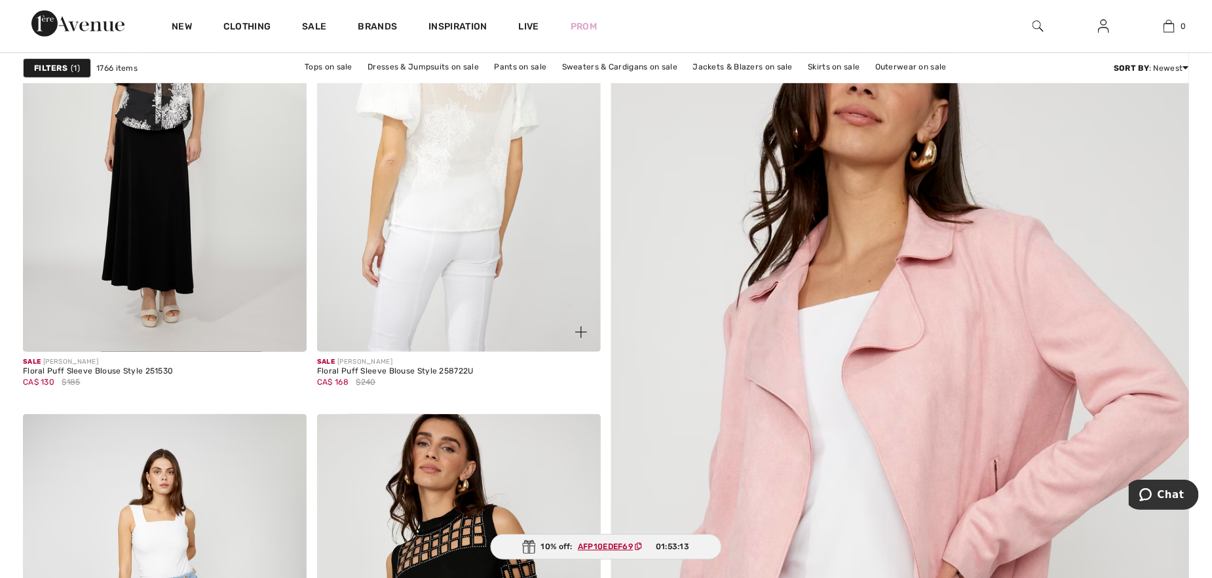
scroll to position [393, 0]
